Goal: Transaction & Acquisition: Purchase product/service

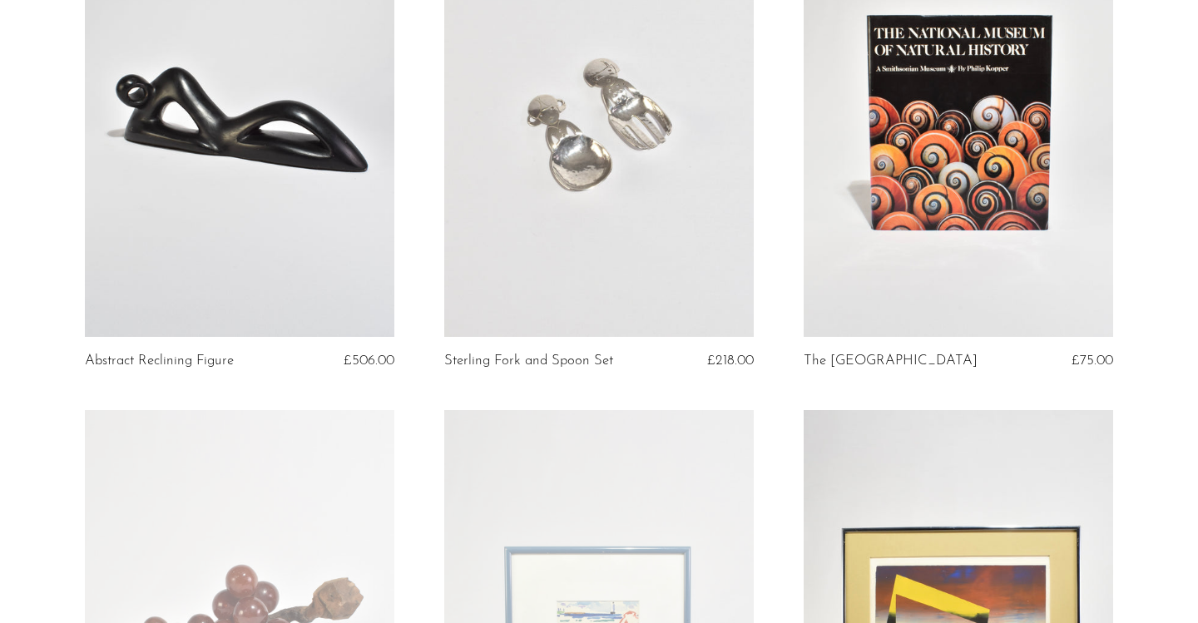
scroll to position [1785, 0]
click at [692, 117] on link at bounding box center [599, 121] width 310 height 434
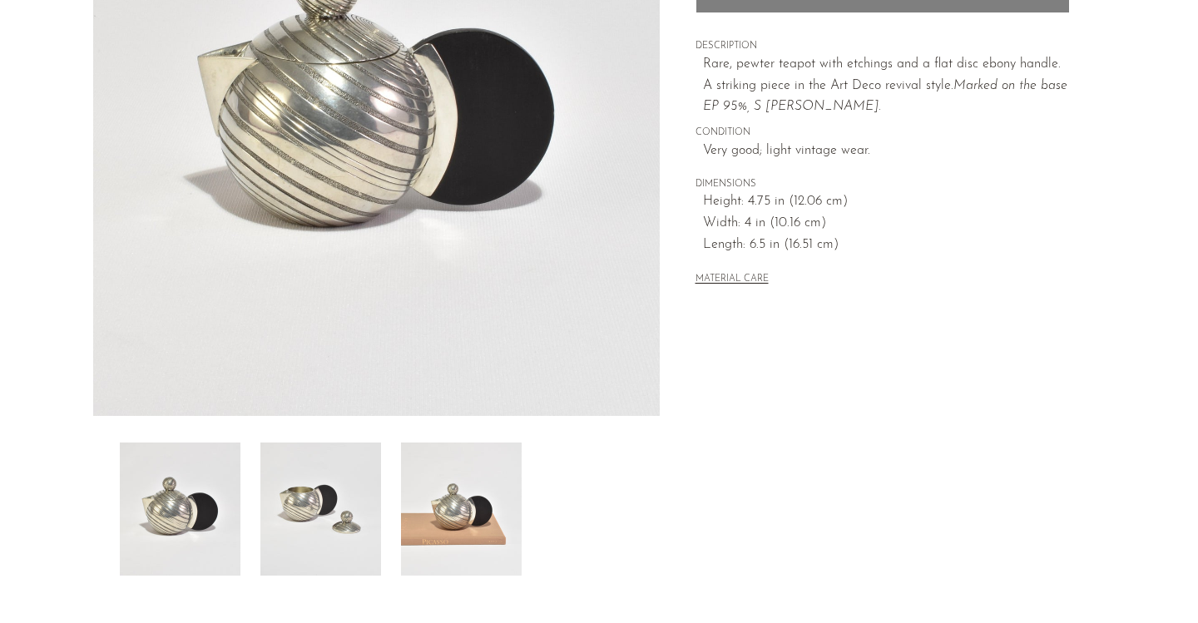
scroll to position [334, 0]
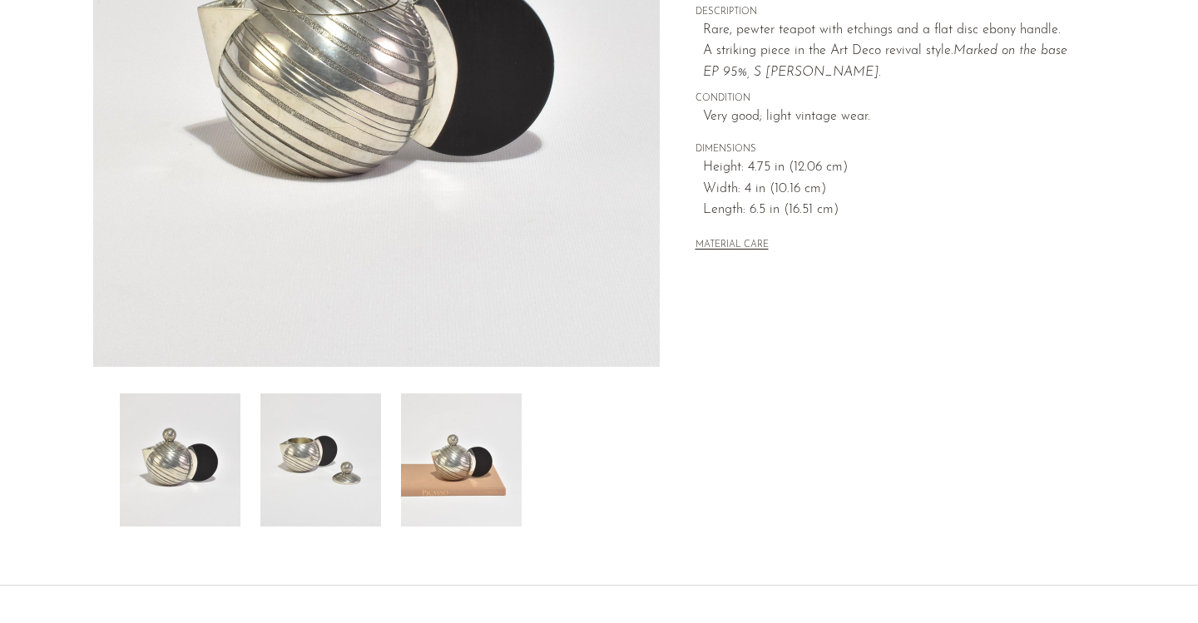
click at [474, 439] on img at bounding box center [461, 460] width 121 height 133
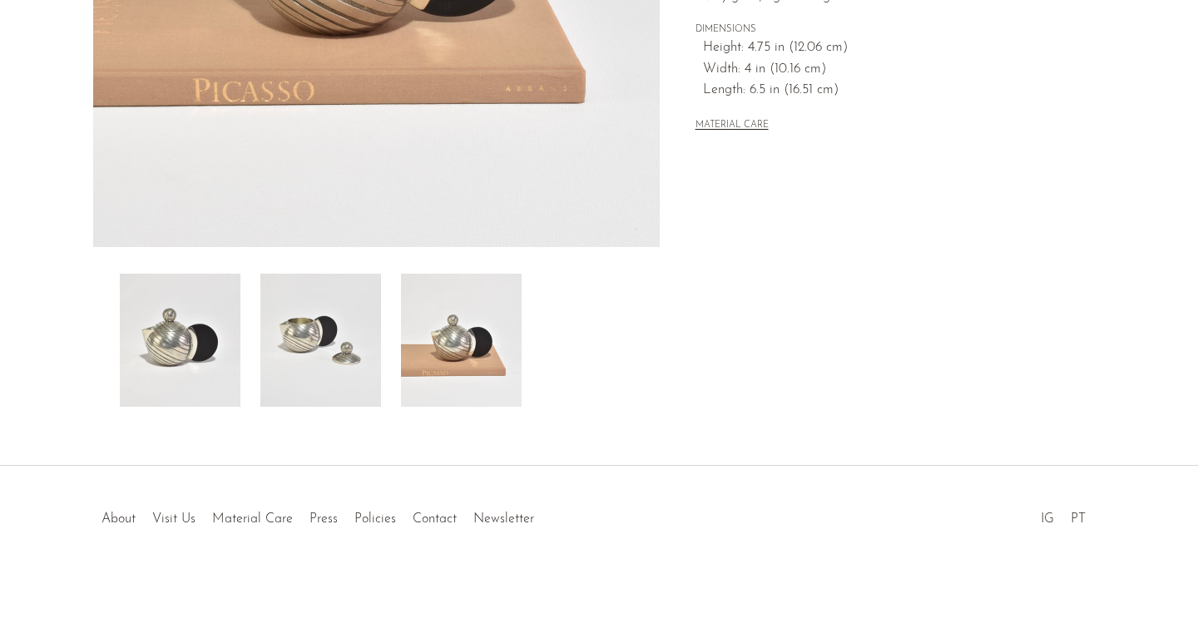
scroll to position [460, 0]
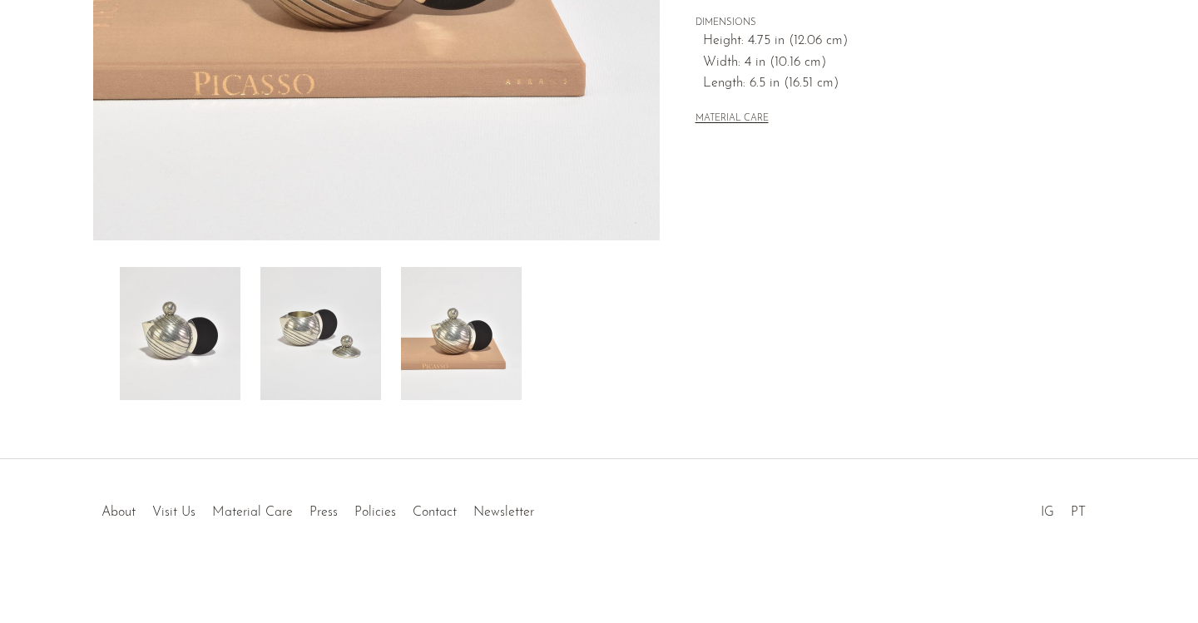
click at [336, 325] on img at bounding box center [320, 333] width 121 height 133
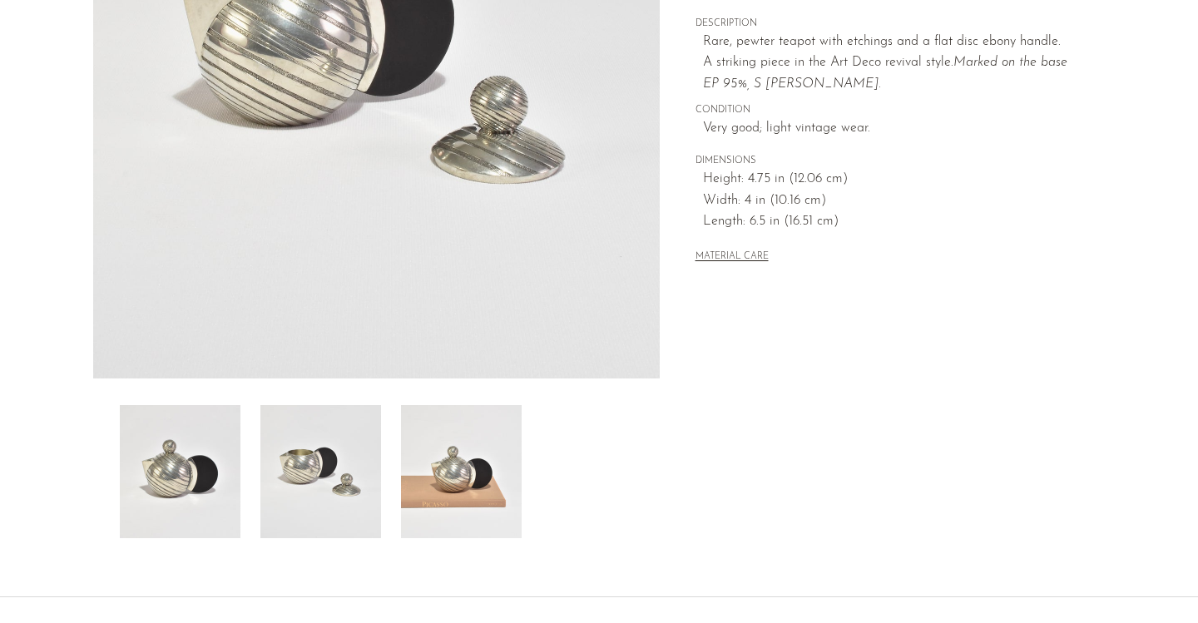
scroll to position [0, 0]
